Goal: Navigation & Orientation: Find specific page/section

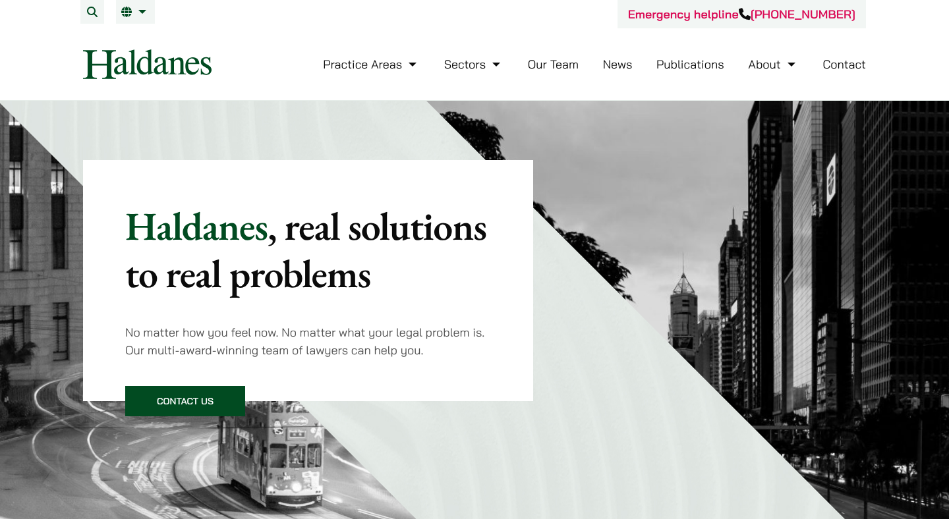
click at [540, 67] on link "Our Team" at bounding box center [553, 64] width 51 height 15
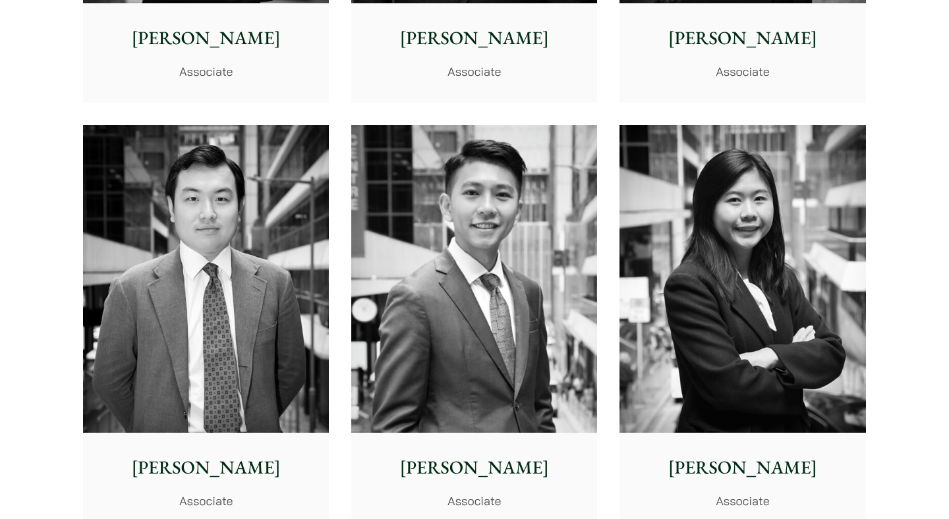
scroll to position [5262, 0]
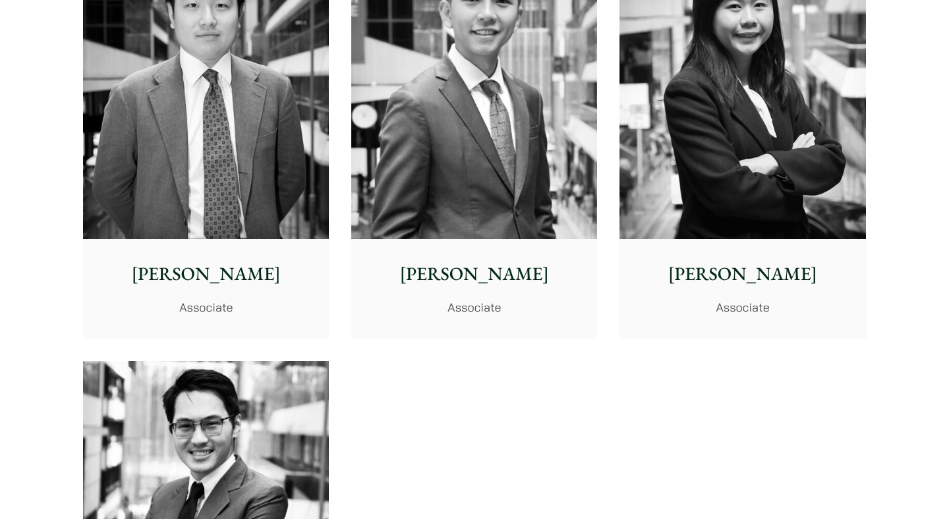
click at [690, 281] on p "Danika Chui" at bounding box center [742, 274] width 225 height 28
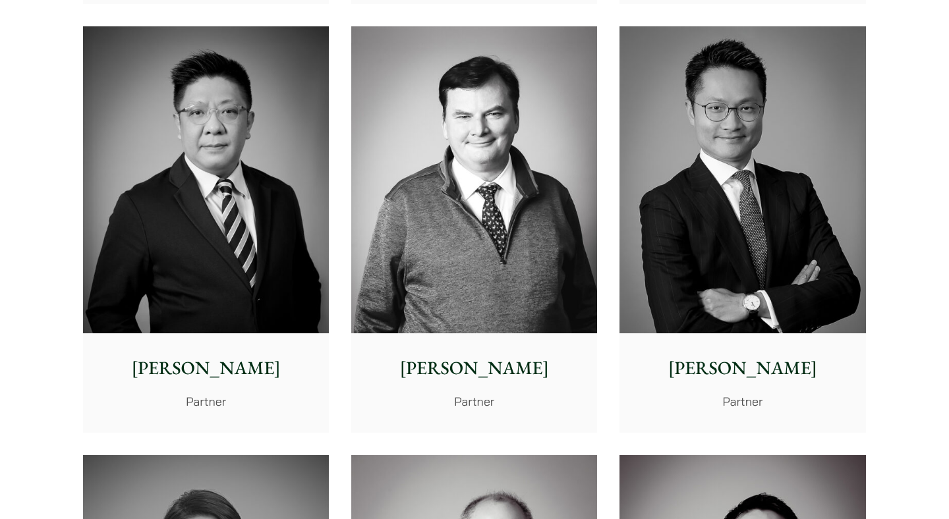
scroll to position [0, 0]
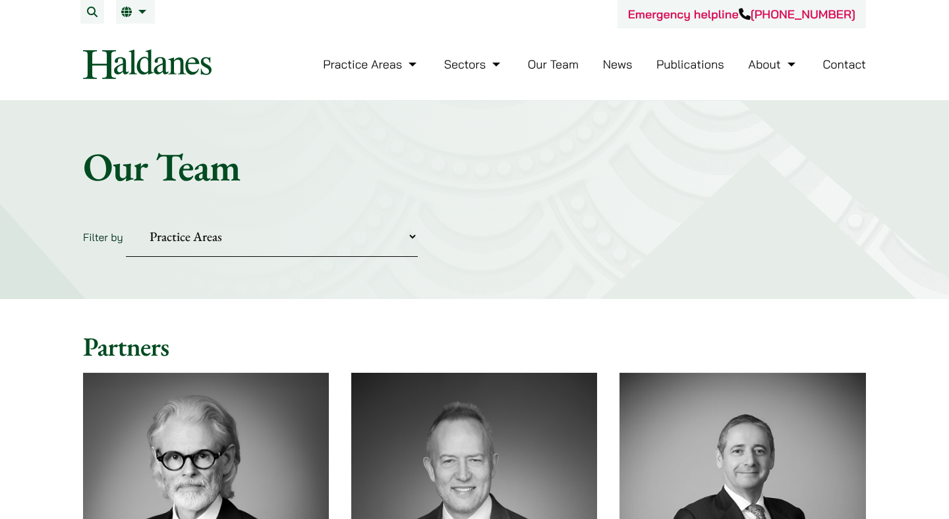
click at [546, 57] on link "Our Team" at bounding box center [553, 64] width 51 height 15
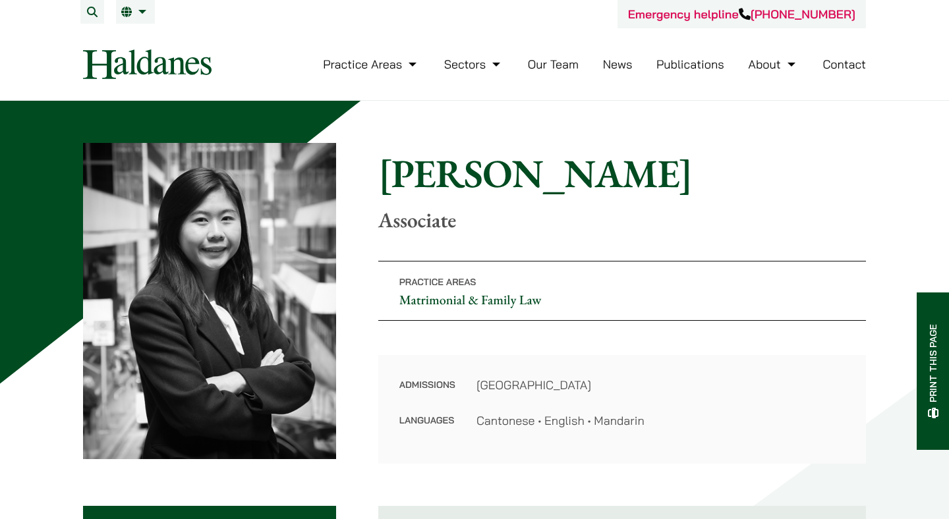
scroll to position [3, 0]
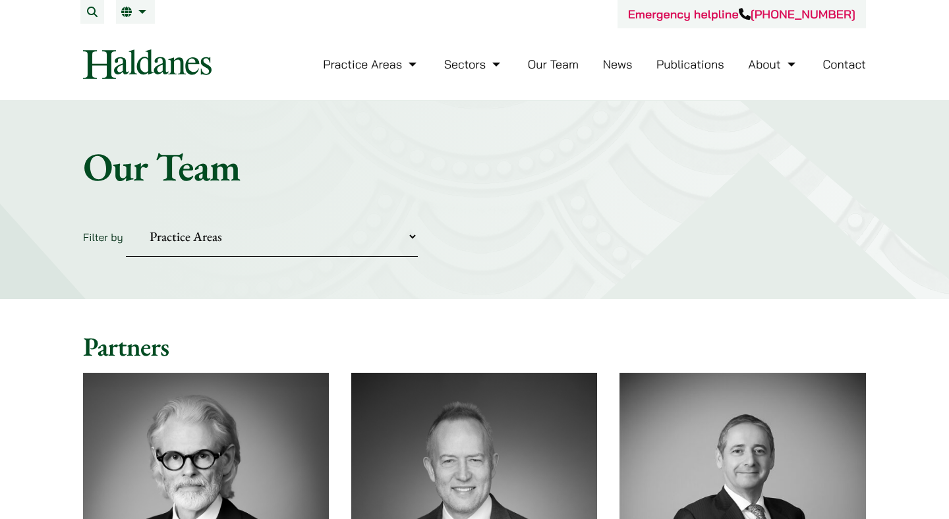
click at [621, 68] on link "News" at bounding box center [618, 64] width 30 height 15
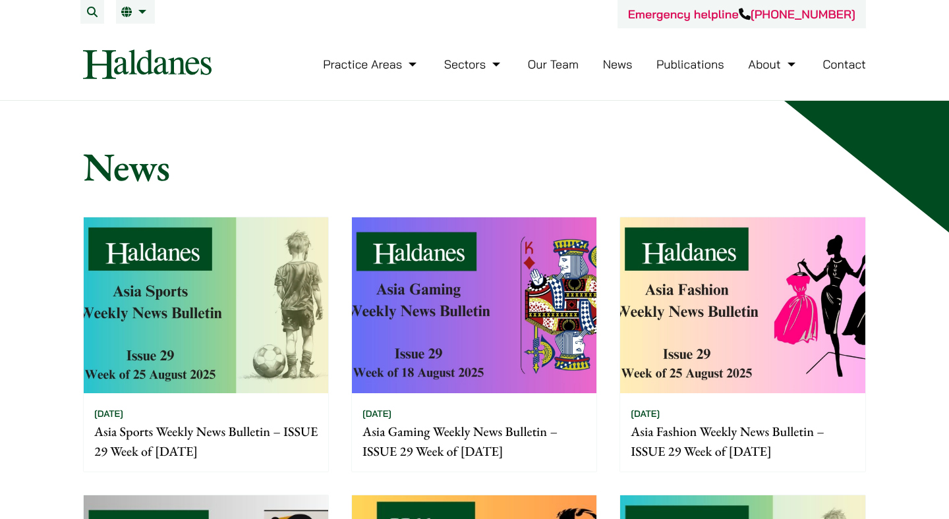
click at [836, 64] on link "Contact" at bounding box center [843, 64] width 43 height 15
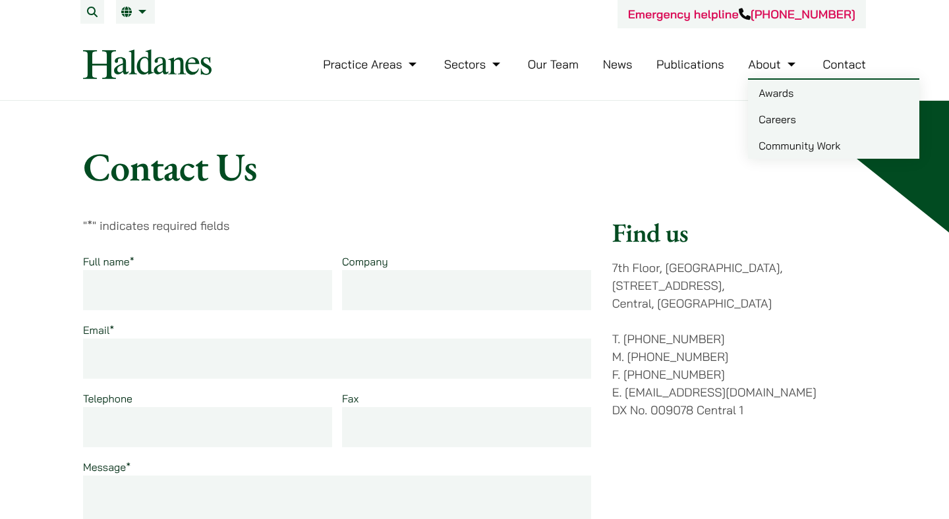
click at [778, 123] on link "Careers" at bounding box center [833, 119] width 171 height 26
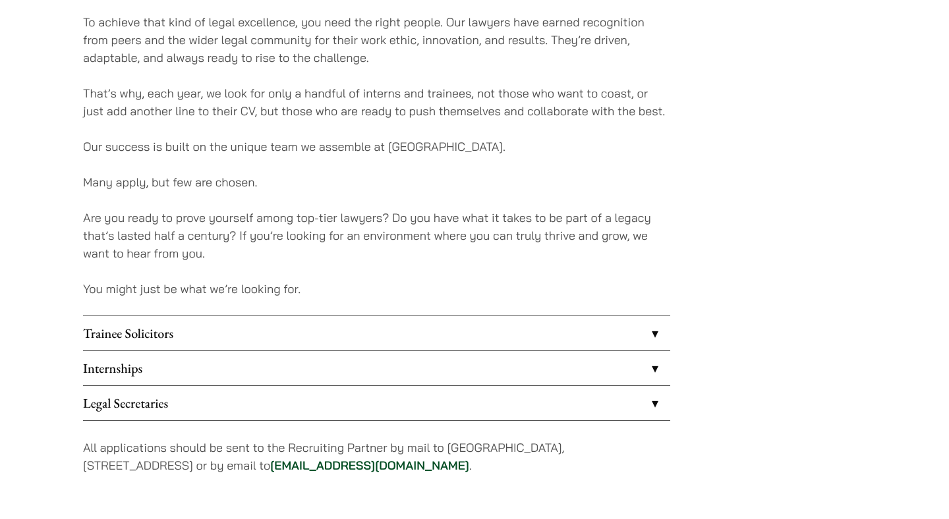
scroll to position [1156, 0]
